Goal: Information Seeking & Learning: Learn about a topic

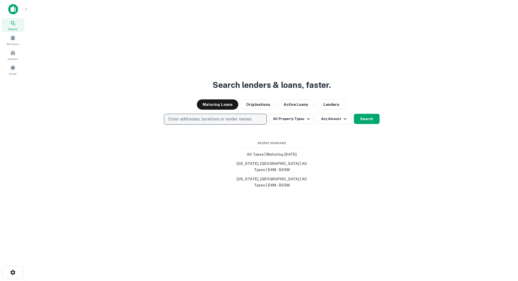
drag, startPoint x: 217, startPoint y: 126, endPoint x: 214, endPoint y: 126, distance: 3.3
click at [217, 122] on p "Enter addresses, locations or lender names" at bounding box center [209, 119] width 83 height 6
type input "**********"
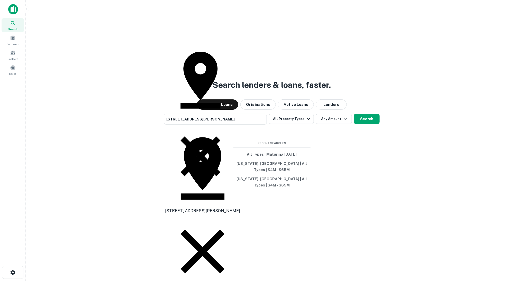
click at [195, 208] on span "[STREET_ADDRESS][PERSON_NAME]" at bounding box center [202, 210] width 75 height 5
click at [372, 124] on button "Search" at bounding box center [367, 119] width 26 height 10
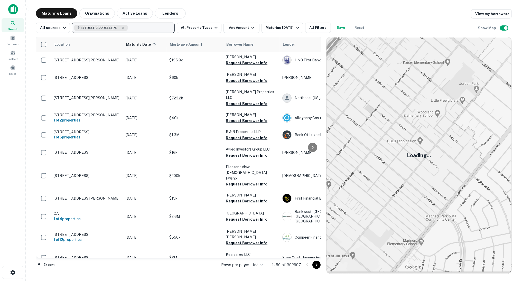
click at [94, 26] on span "[STREET_ADDRESS][PERSON_NAME]" at bounding box center [100, 27] width 39 height 5
click at [86, 58] on button "Update" at bounding box center [78, 54] width 15 height 5
click at [13, 21] on icon at bounding box center [13, 23] width 4 height 4
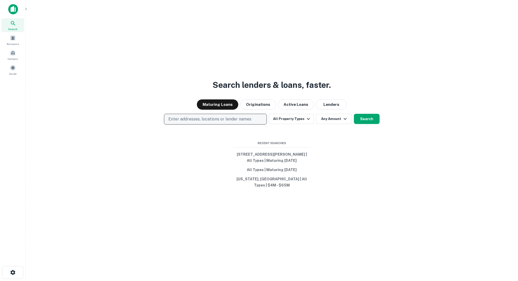
click at [204, 122] on p "Enter addresses, locations or lender names" at bounding box center [209, 119] width 83 height 6
type input "**********"
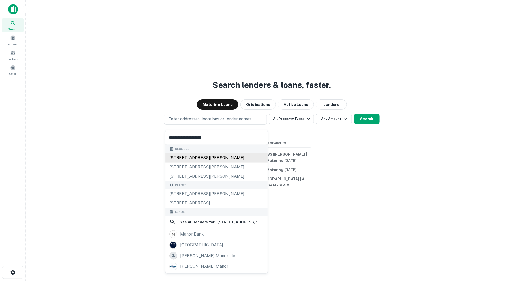
click at [198, 156] on div "7311 leeds manor rd, marshall, va, 20115" at bounding box center [216, 157] width 102 height 9
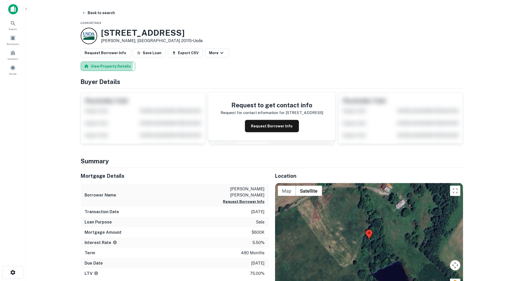
click at [99, 64] on button "View Property Details" at bounding box center [108, 66] width 54 height 9
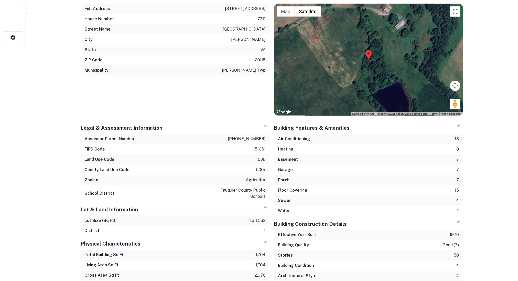
scroll to position [176, 0]
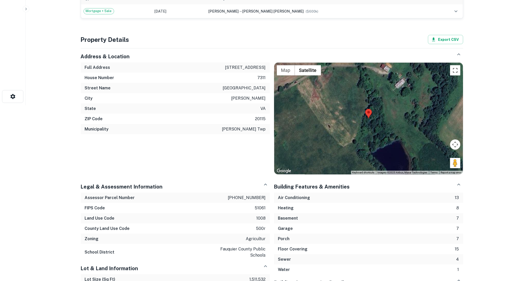
click at [456, 73] on button "Toggle fullscreen view" at bounding box center [455, 70] width 10 height 10
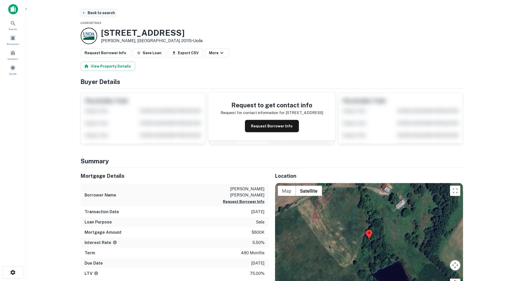
click at [93, 11] on button "Back to search" at bounding box center [98, 12] width 37 height 9
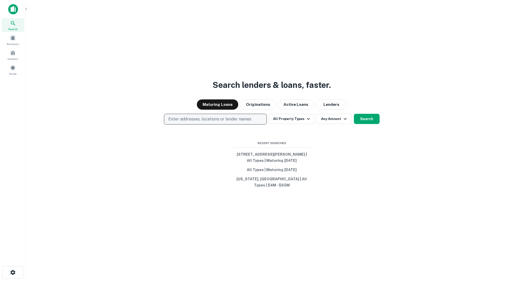
click at [193, 121] on p "Enter addresses, locations or lender names" at bounding box center [209, 119] width 83 height 6
type input "**********"
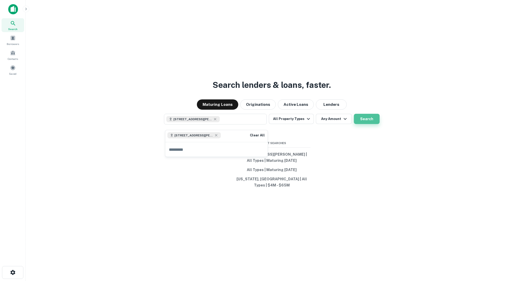
click at [368, 121] on button "Search" at bounding box center [367, 119] width 26 height 10
